Goal: Information Seeking & Learning: Understand process/instructions

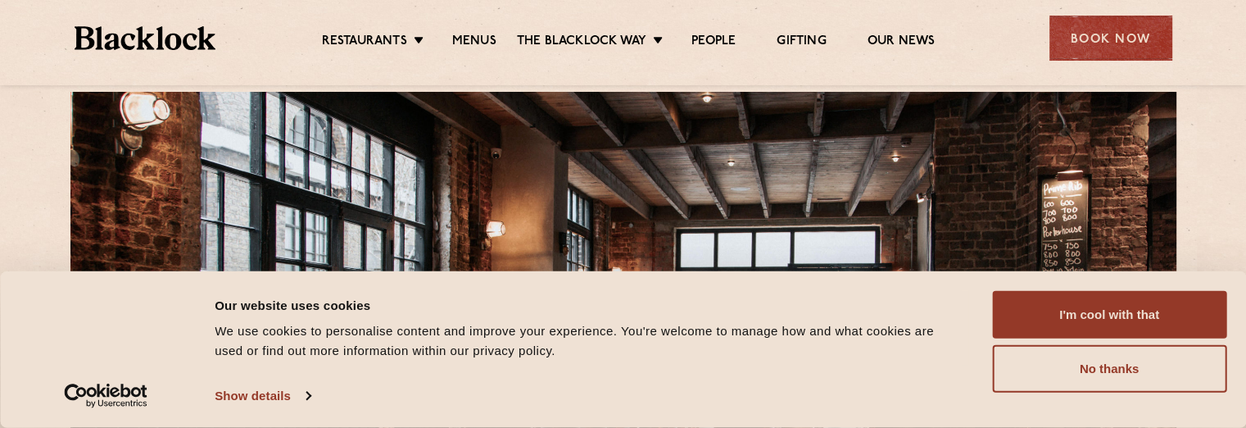
scroll to position [39, 0]
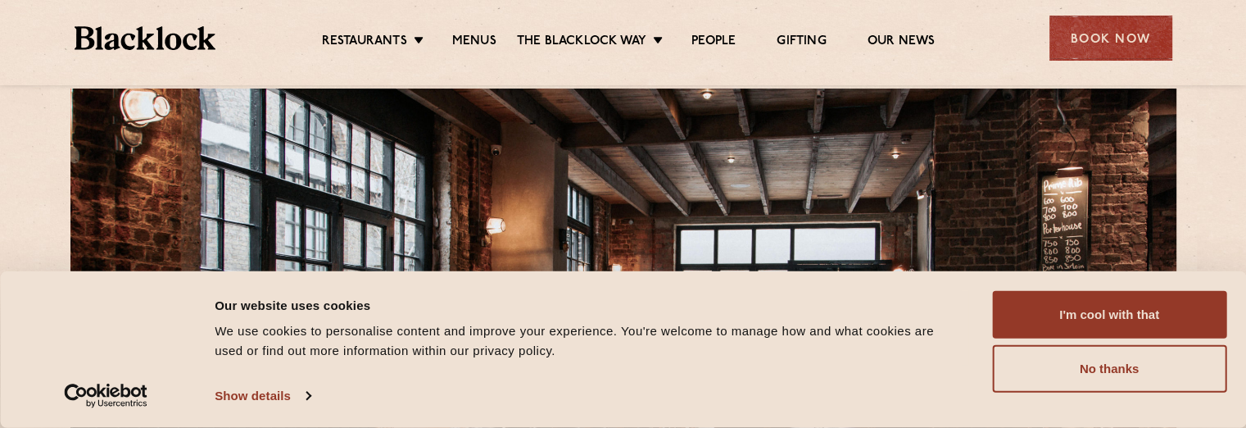
click at [469, 36] on link "Menus" at bounding box center [474, 43] width 44 height 18
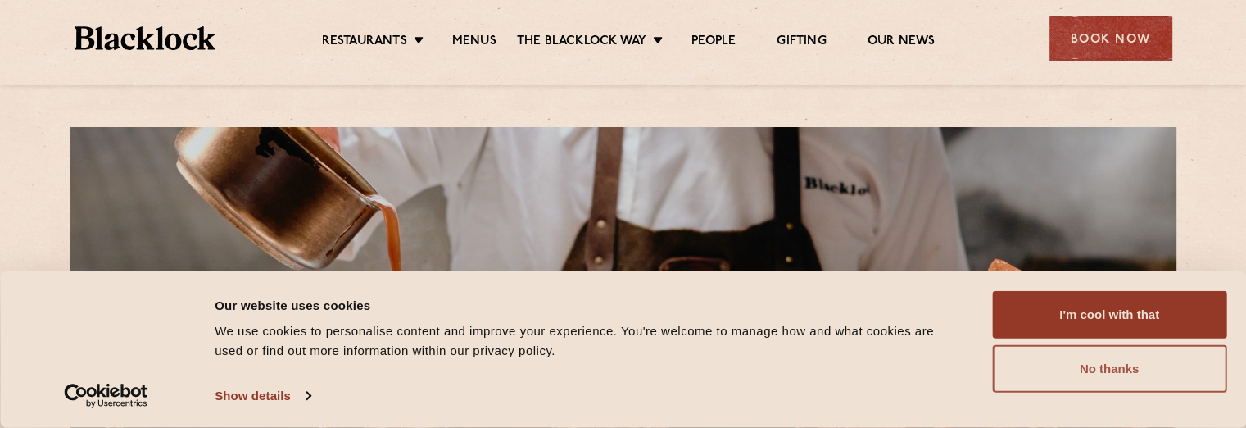
click at [1150, 364] on button "No thanks" at bounding box center [1109, 369] width 234 height 48
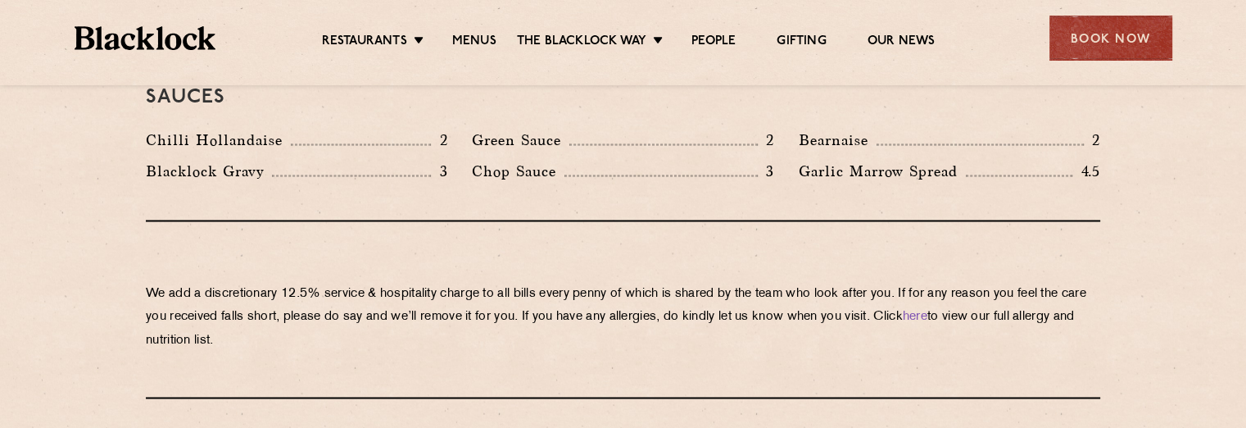
scroll to position [2808, 0]
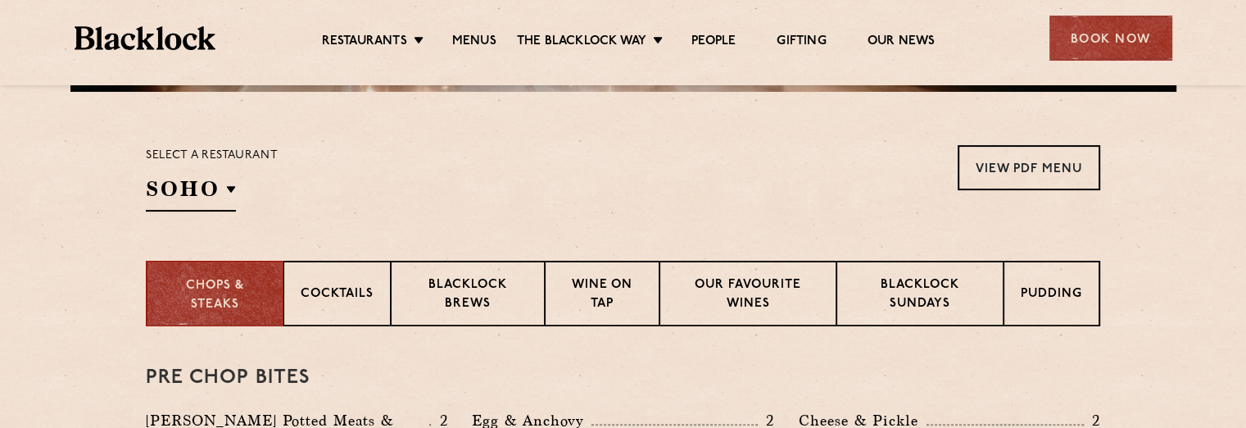
scroll to position [463, 0]
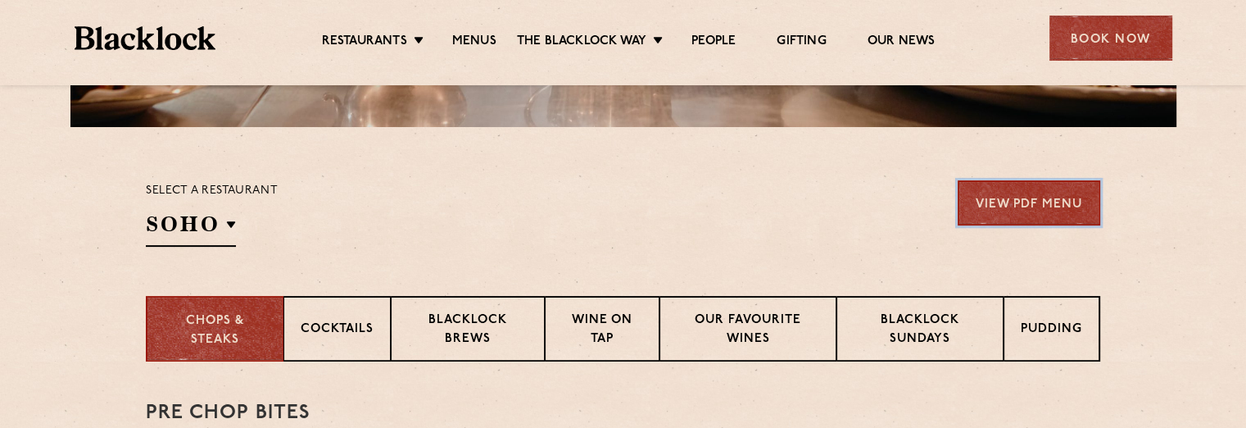
click at [1052, 200] on link "View PDF Menu" at bounding box center [1029, 202] width 143 height 45
